Goal: Transaction & Acquisition: Purchase product/service

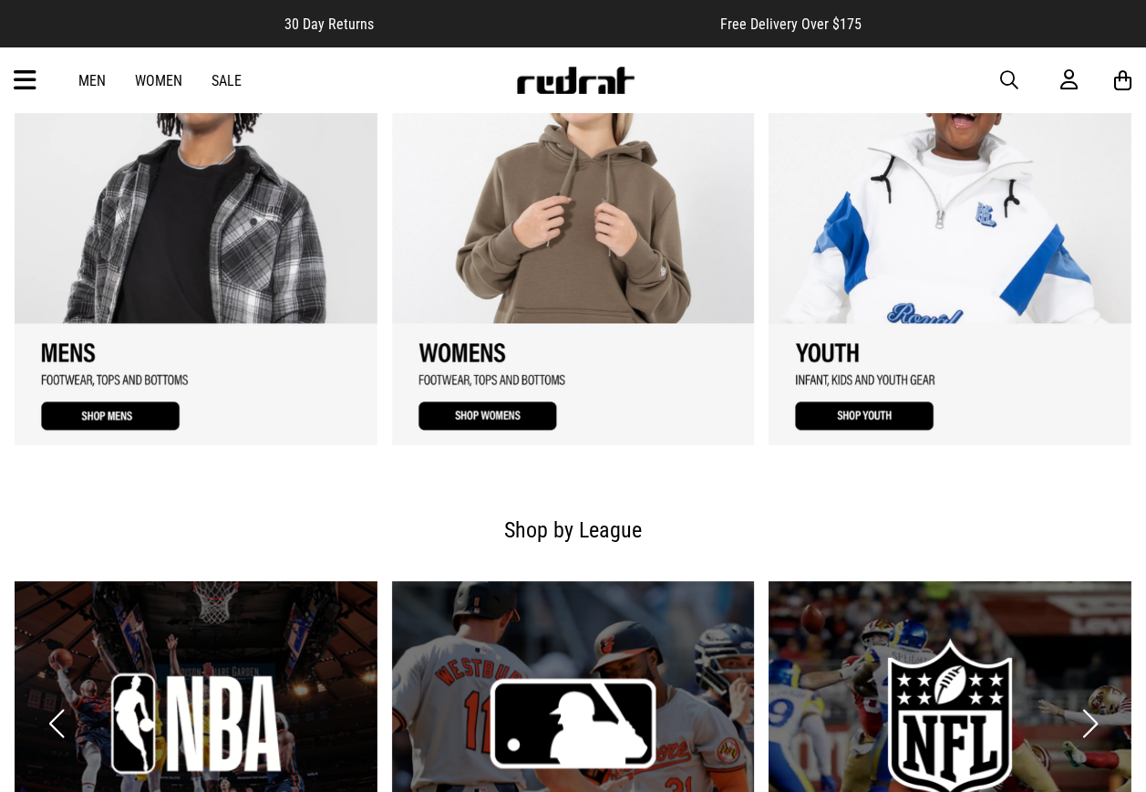
scroll to position [912, 0]
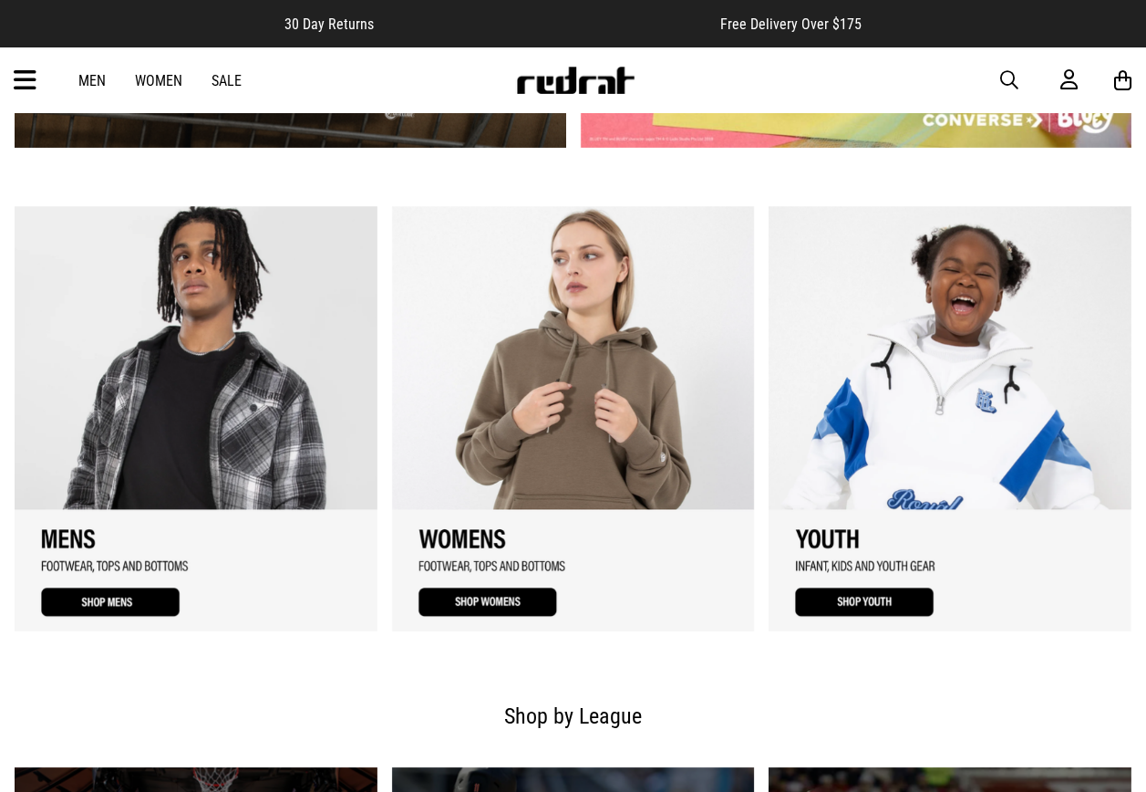
click at [78, 48] on div "Men Women Sale Sign in New Back Footwear Back Mens Back Womens Back Youth & Kid…" at bounding box center [573, 80] width 1146 height 66
click at [442, 79] on div "Men Women Sale Sign in New Back Footwear Back Mens Back Womens Back Youth & Kid…" at bounding box center [573, 80] width 1146 height 66
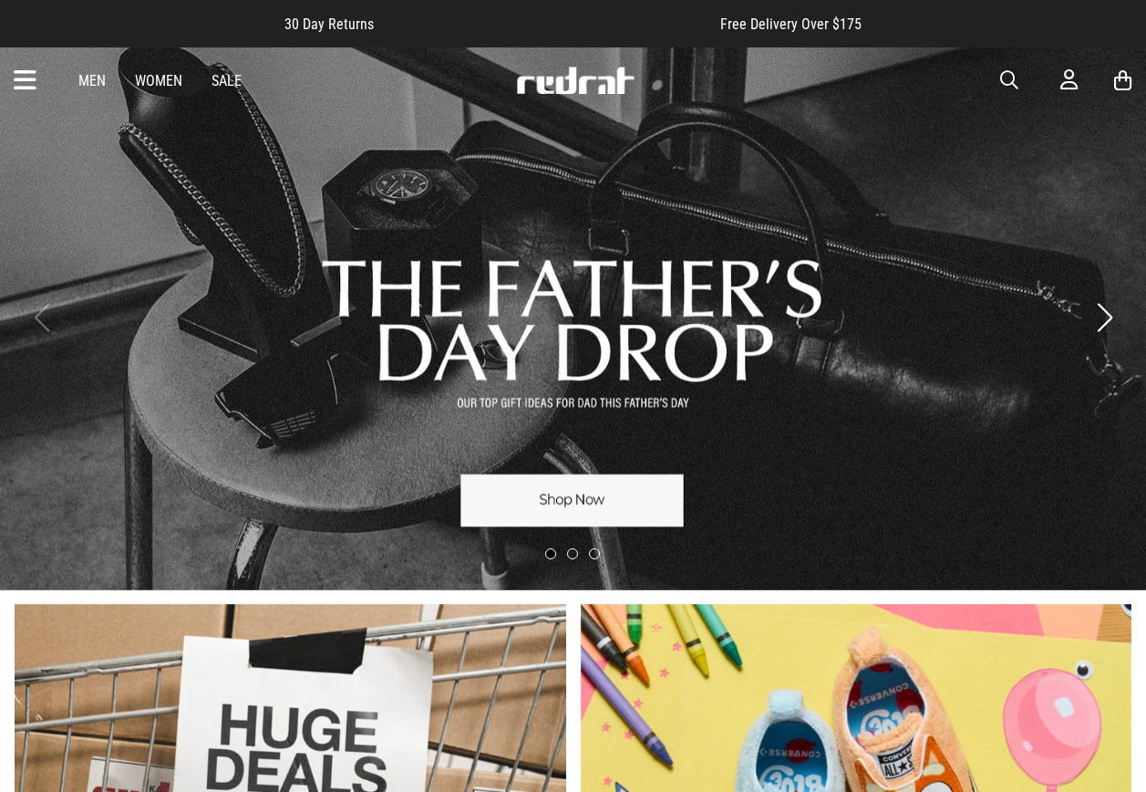
click at [1013, 87] on span "button" at bounding box center [1009, 80] width 18 height 22
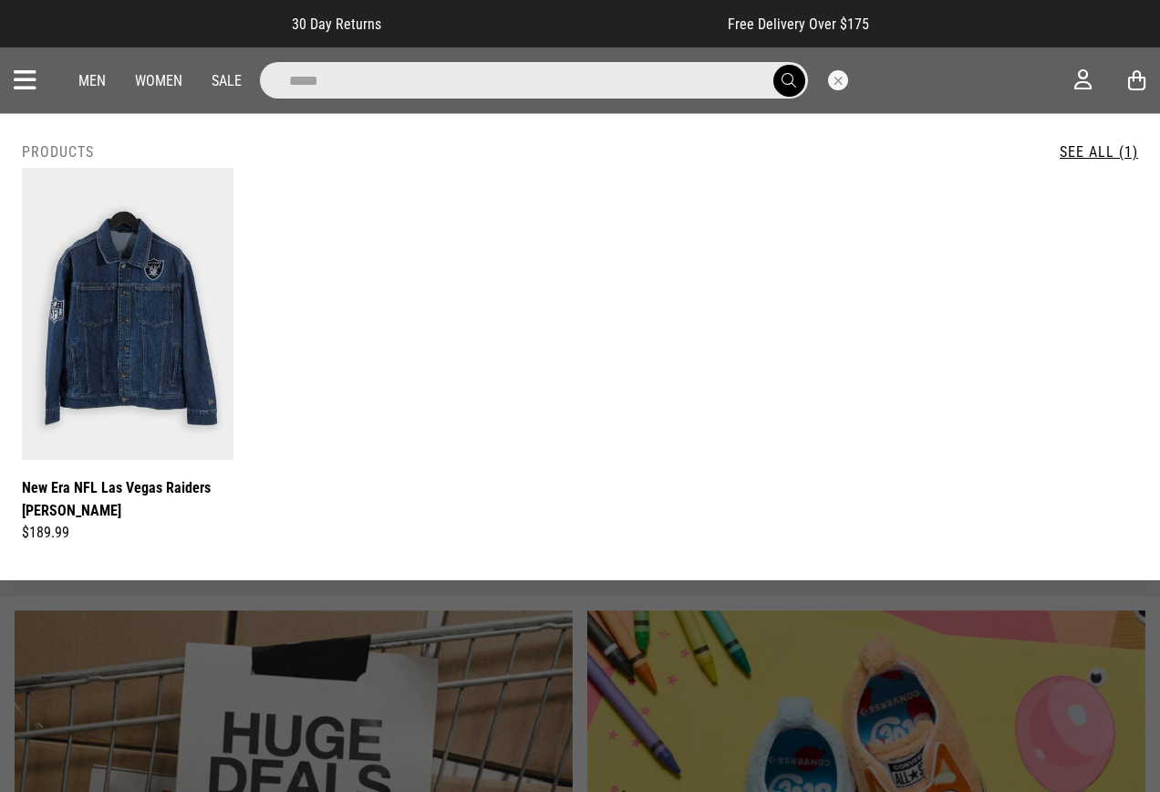
type input "*****"
click at [844, 80] on button "Close search" at bounding box center [838, 80] width 20 height 20
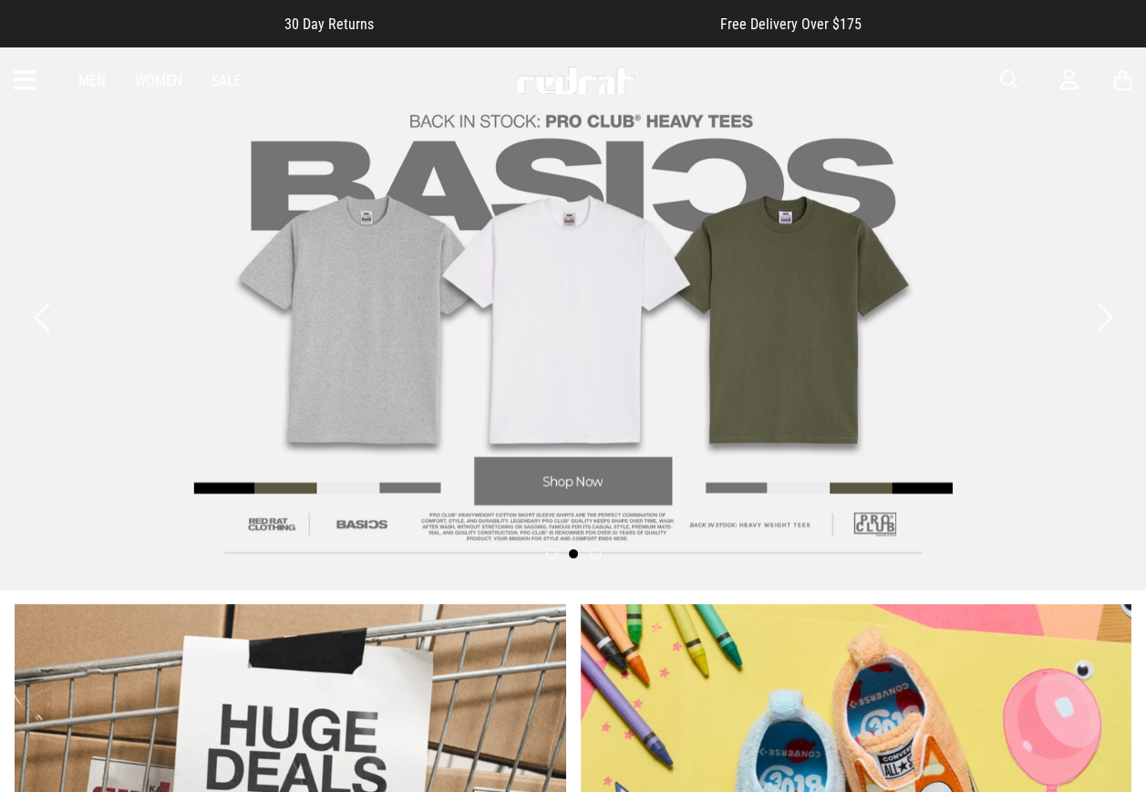
click at [50, 87] on div "Men Women Sale Sign in New Back Footwear Back Mens Back Womens Back Youth & Kid…" at bounding box center [573, 80] width 1146 height 66
click at [17, 73] on icon at bounding box center [25, 81] width 23 height 30
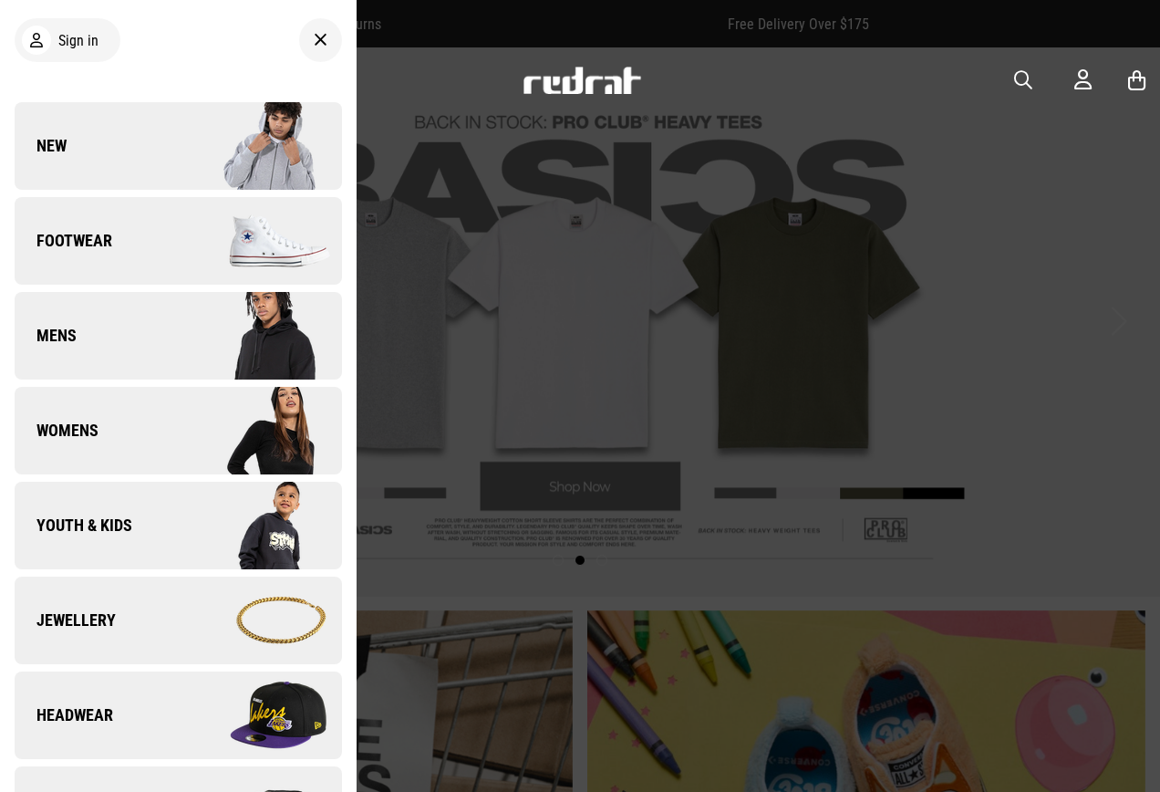
click at [212, 124] on img at bounding box center [259, 145] width 163 height 91
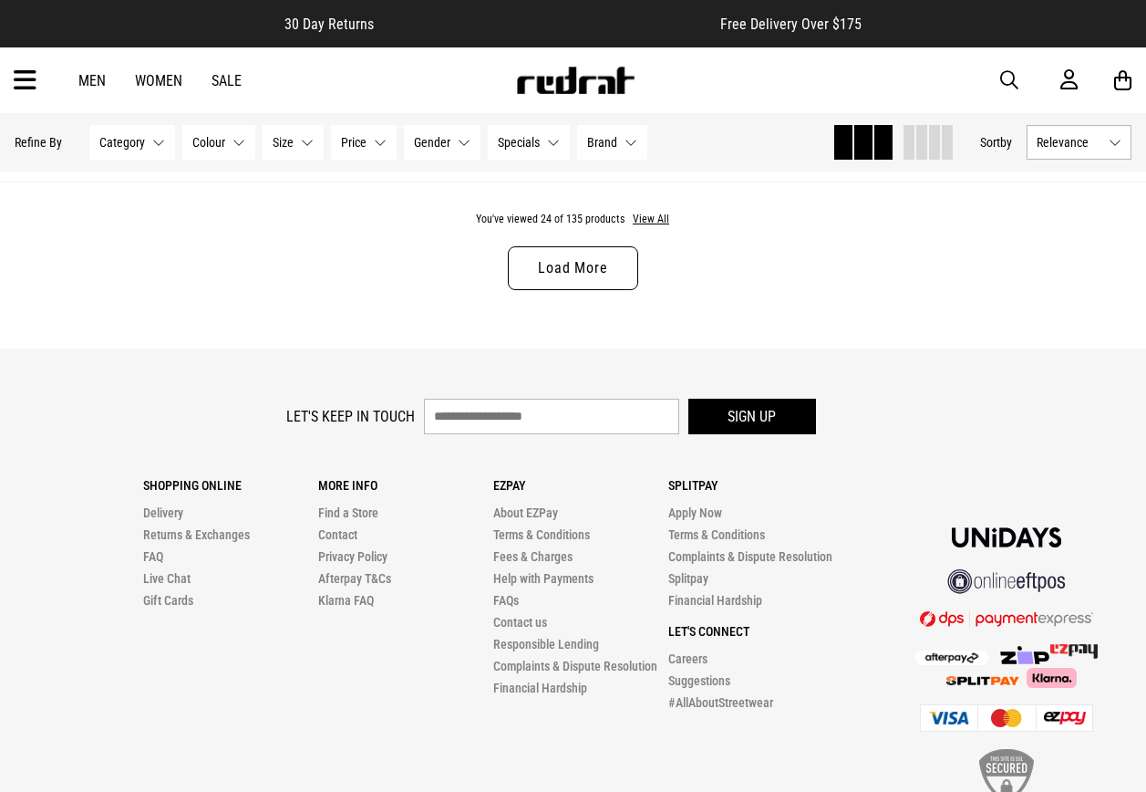
scroll to position [5289, 0]
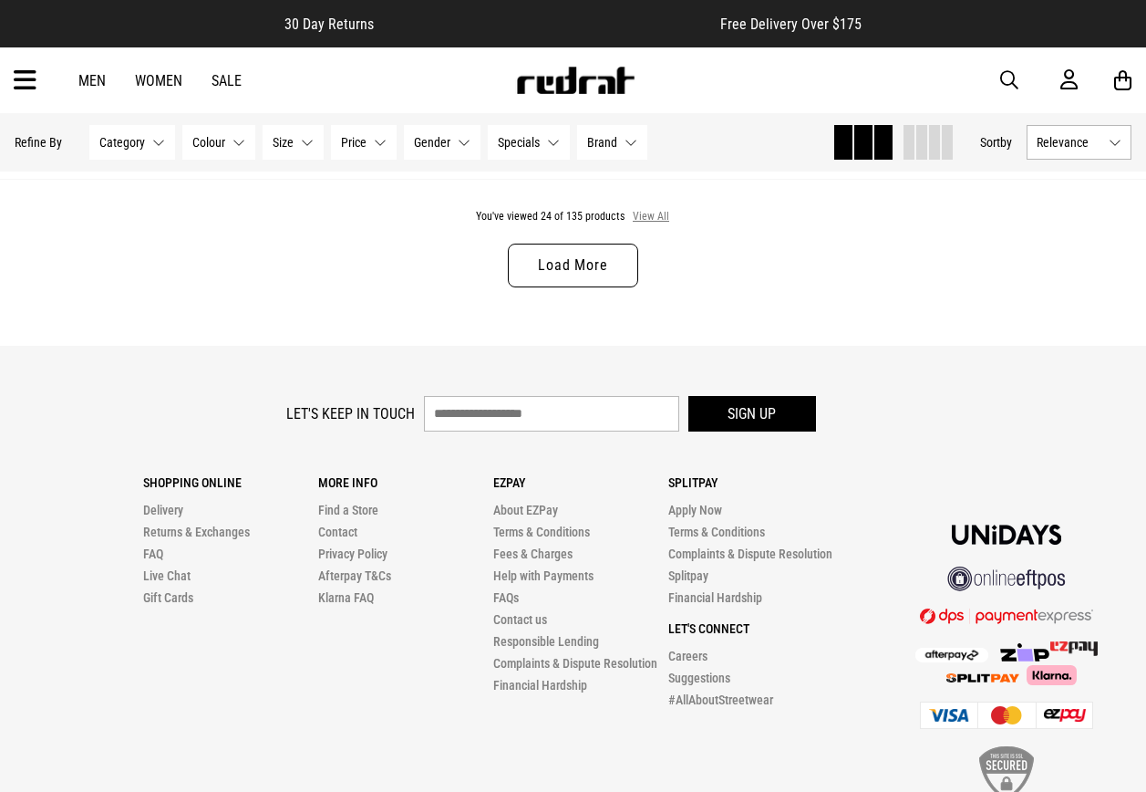
click at [644, 223] on button "View All" at bounding box center [651, 217] width 38 height 16
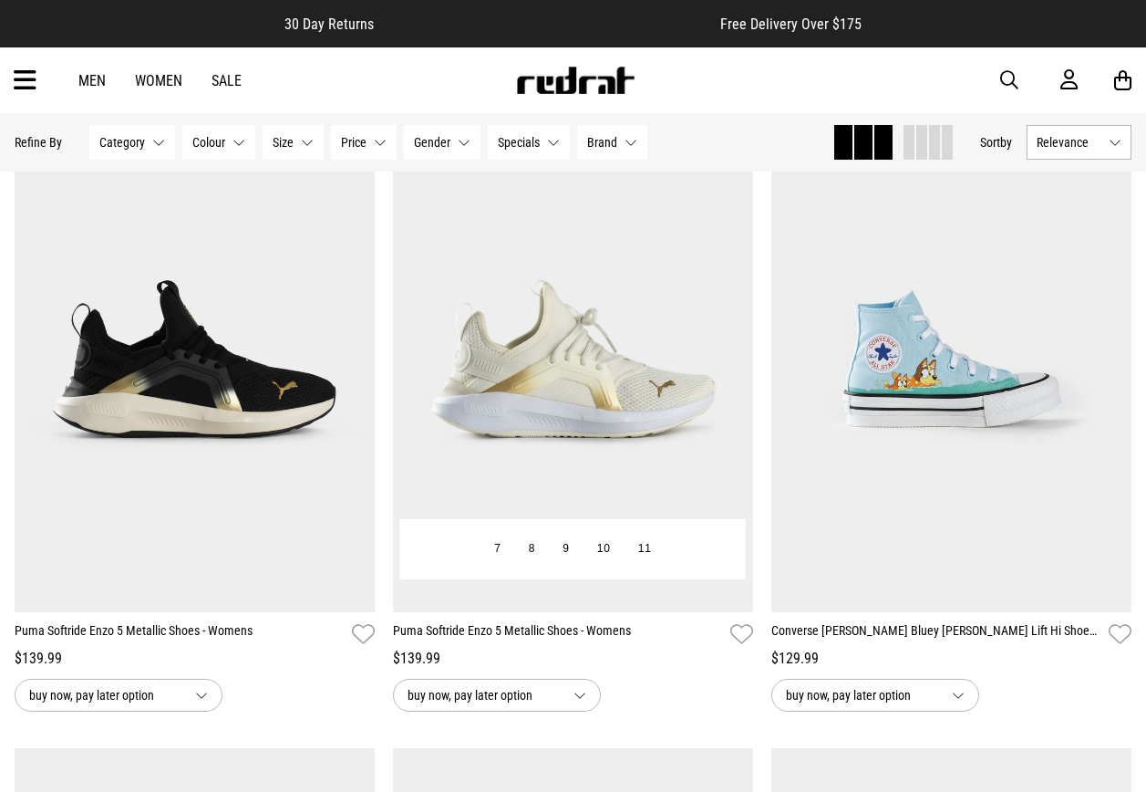
scroll to position [10396, 0]
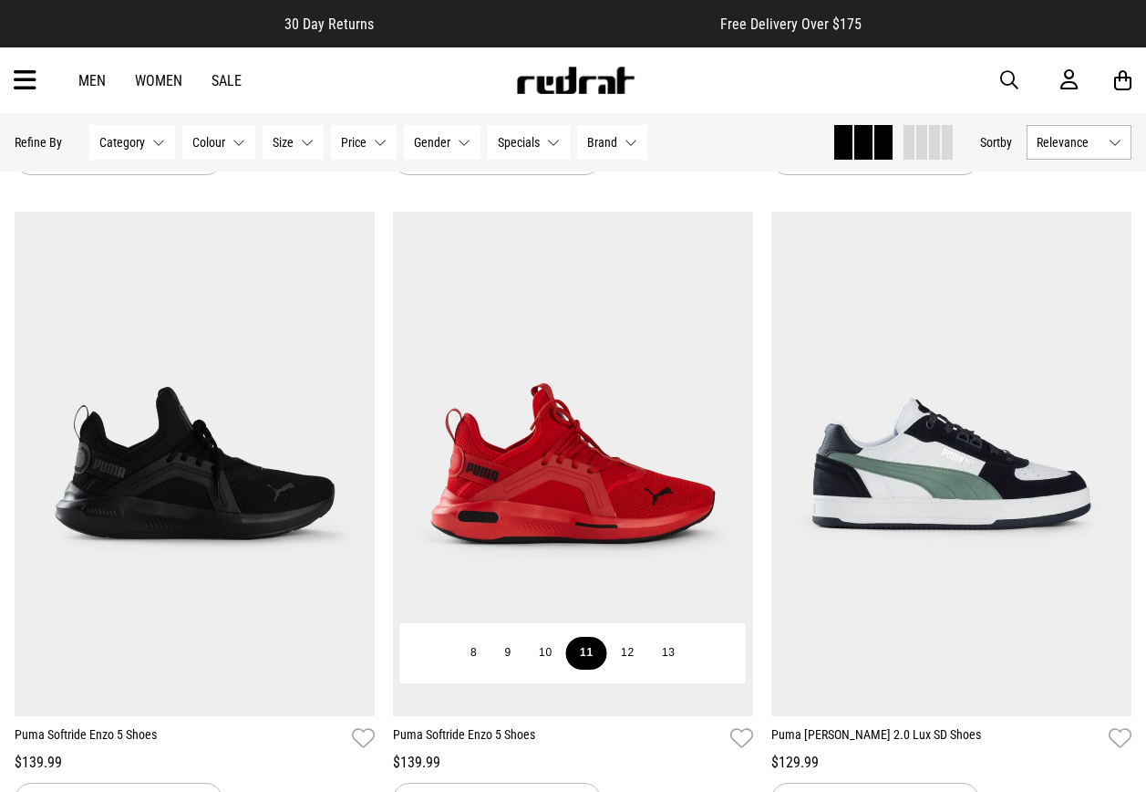
scroll to position [20221, 0]
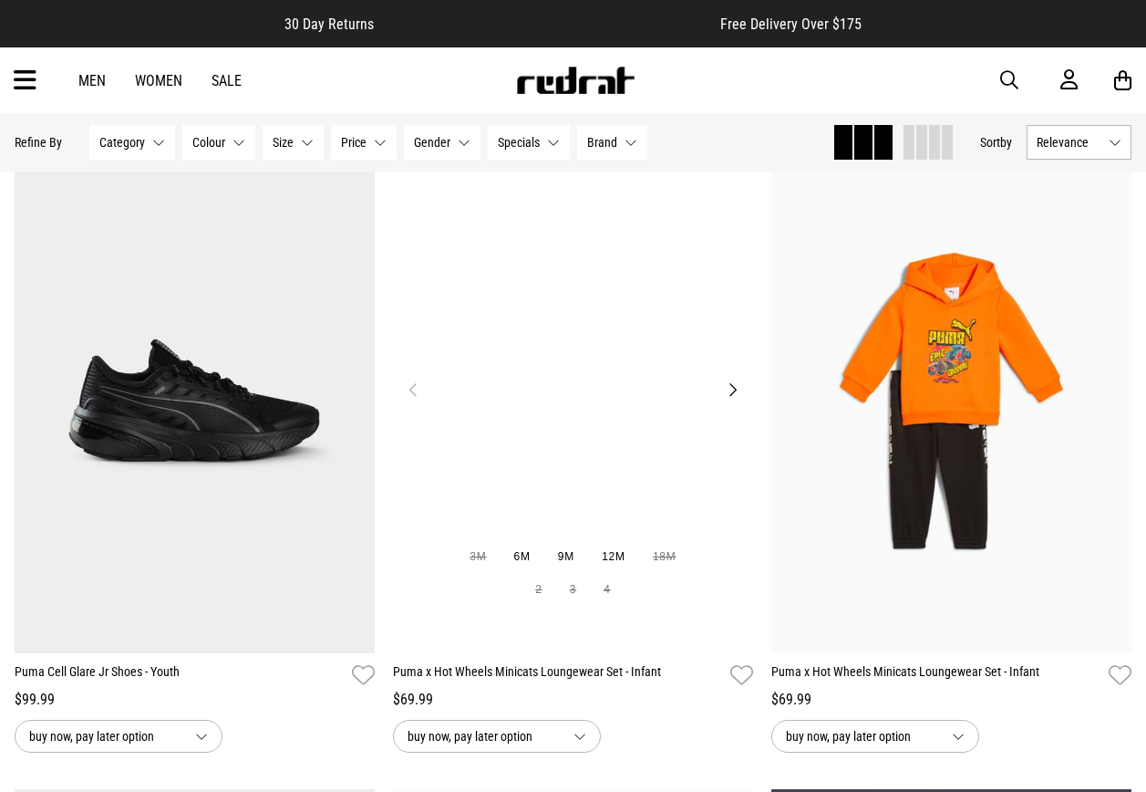
scroll to position [20860, 0]
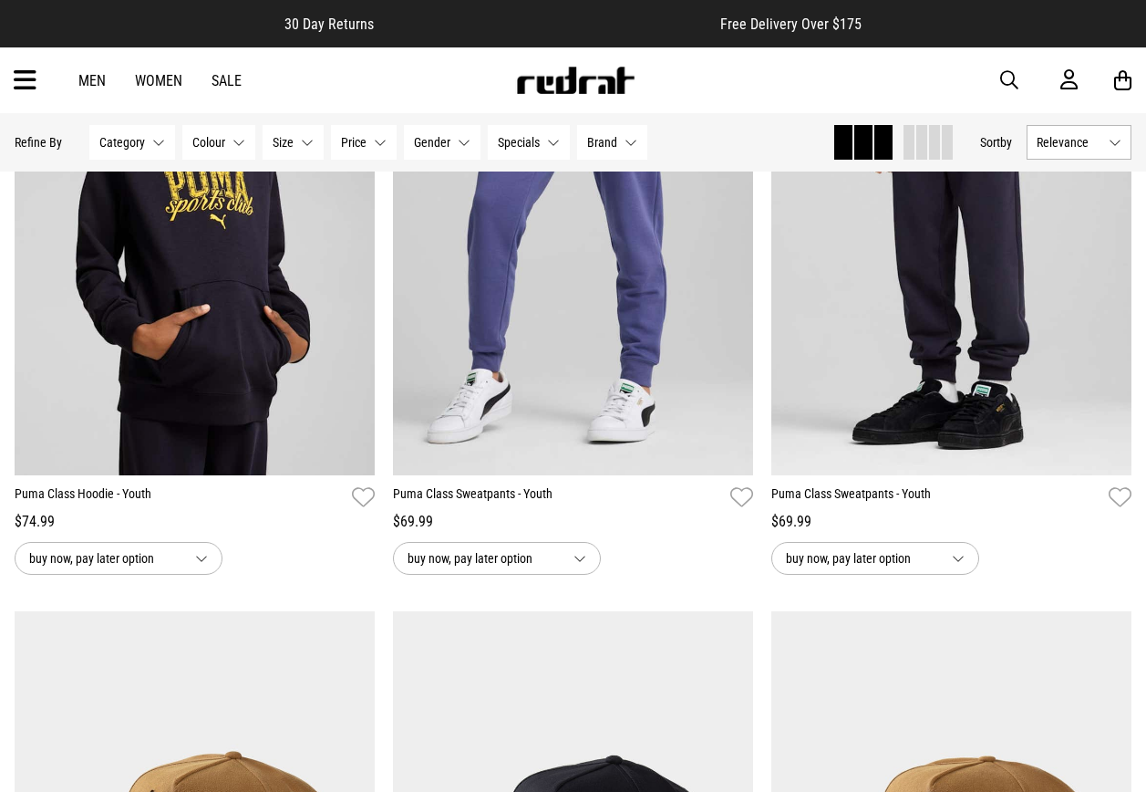
scroll to position [27243, 0]
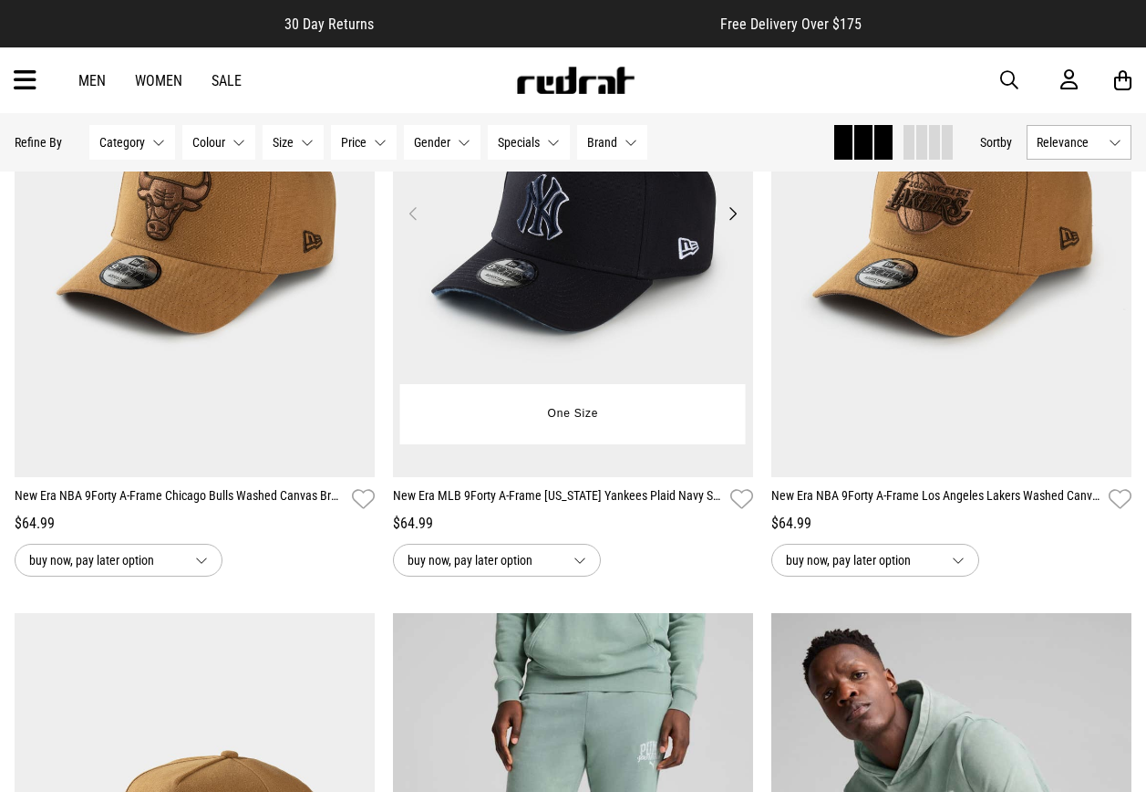
drag, startPoint x: 356, startPoint y: 347, endPoint x: 730, endPoint y: 254, distance: 386.2
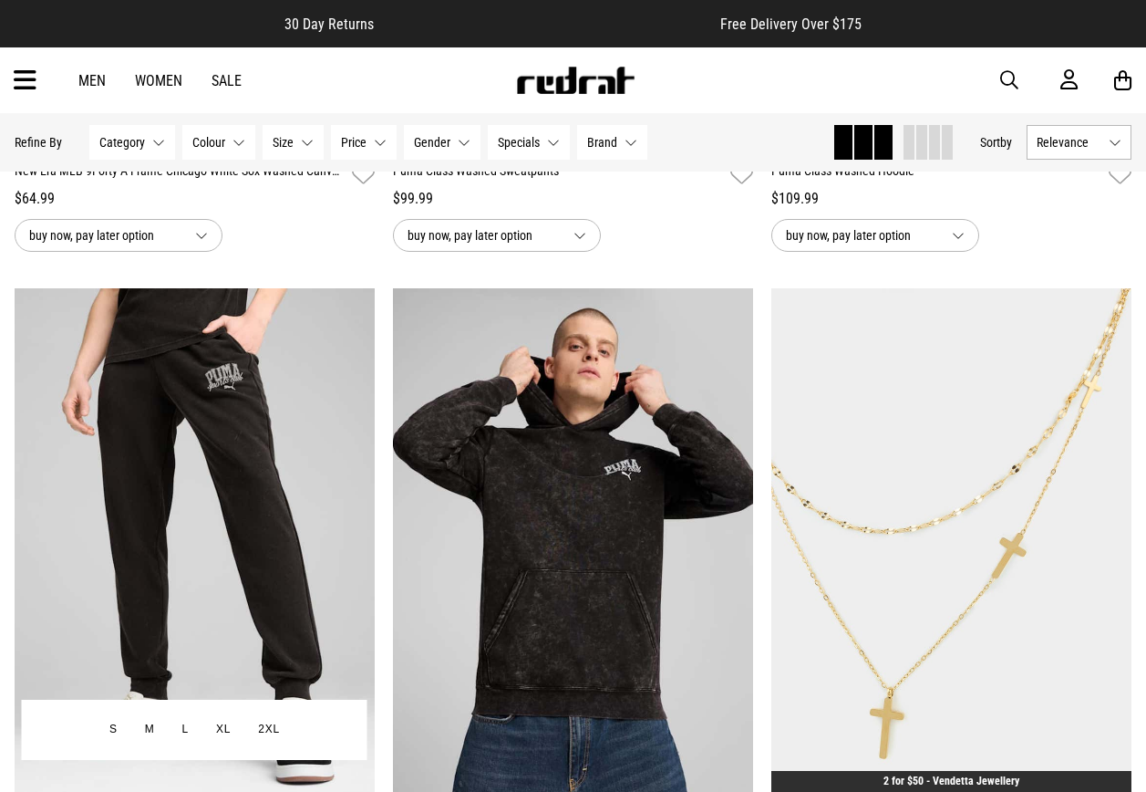
scroll to position [28306, 0]
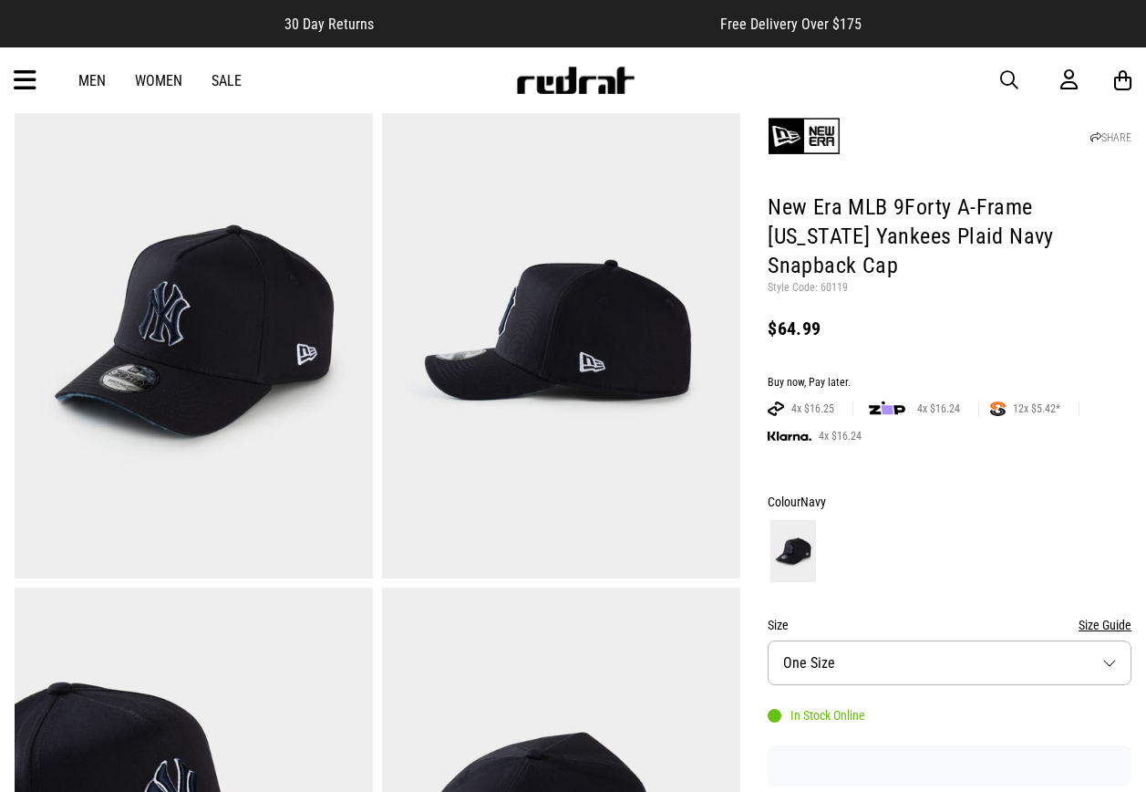
click at [832, 281] on p "Style Code: 60119" at bounding box center [950, 288] width 364 height 15
copy p "60119"
